Goal: Navigation & Orientation: Go to known website

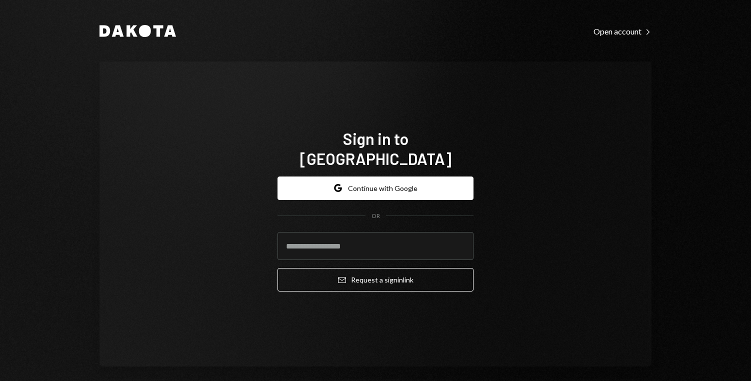
type input "**********"
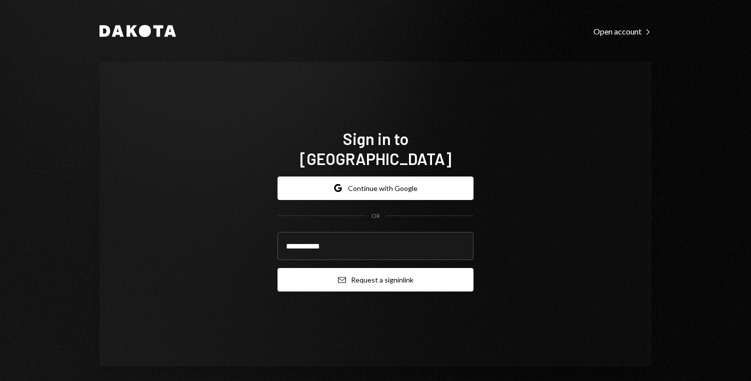
click at [328, 269] on button "Email Request a sign in link" at bounding box center [376, 280] width 196 height 24
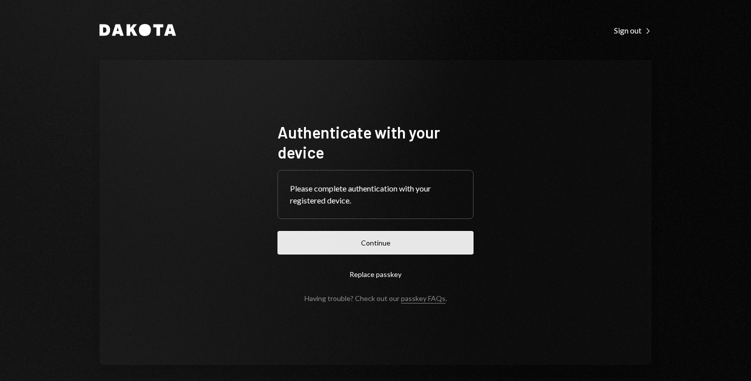
click at [363, 247] on button "Continue" at bounding box center [376, 243] width 196 height 24
